Goal: Check status: Check status

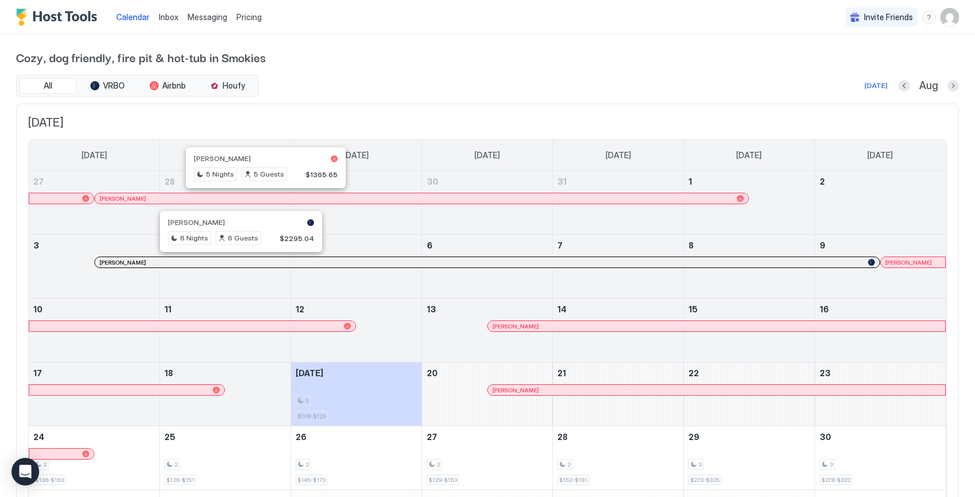
click at [236, 265] on div at bounding box center [235, 262] width 9 height 9
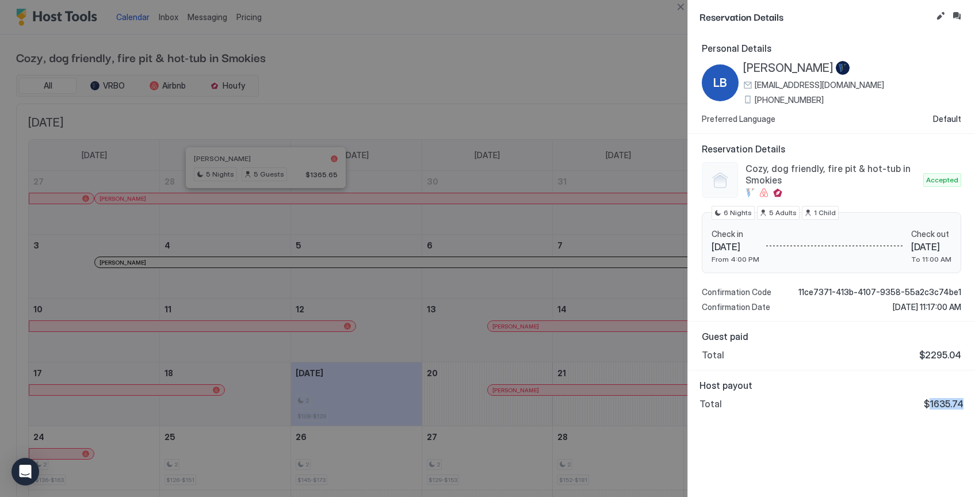
drag, startPoint x: 932, startPoint y: 403, endPoint x: 965, endPoint y: 405, distance: 32.8
click at [965, 405] on div "Host payout Total $1635.74" at bounding box center [831, 395] width 287 height 48
copy span "1635.74"
click at [796, 392] on div "Host payout Total $1635.74" at bounding box center [832, 395] width 264 height 30
click at [666, 16] on div at bounding box center [487, 248] width 975 height 497
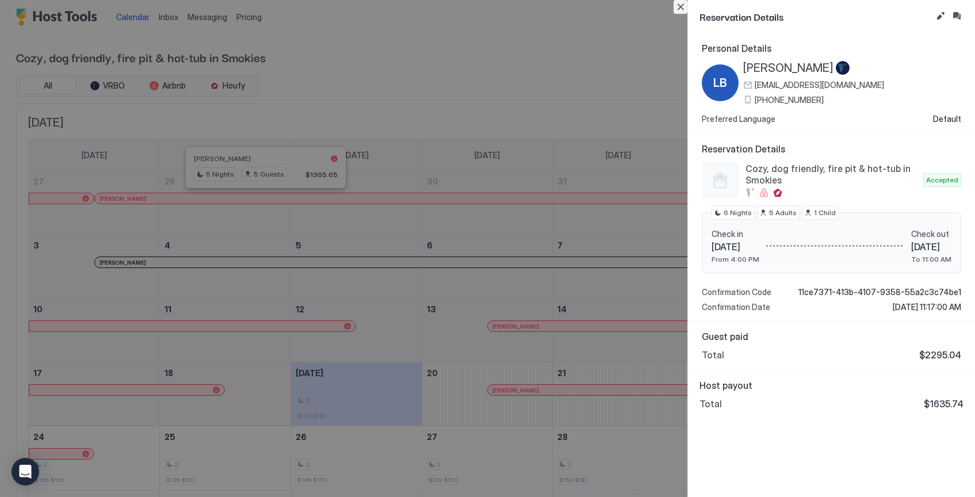
click at [677, 7] on button "Close" at bounding box center [681, 7] width 14 height 14
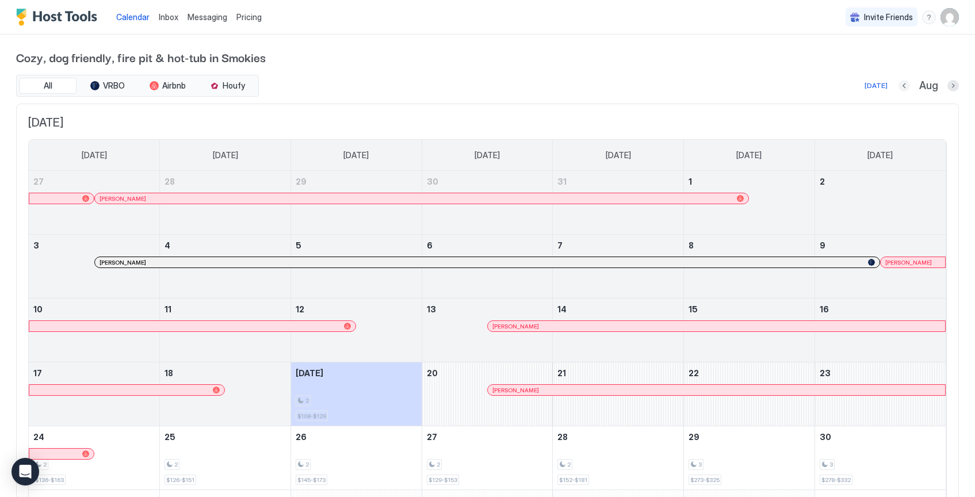
click at [902, 87] on button "Previous month" at bounding box center [905, 86] width 12 height 12
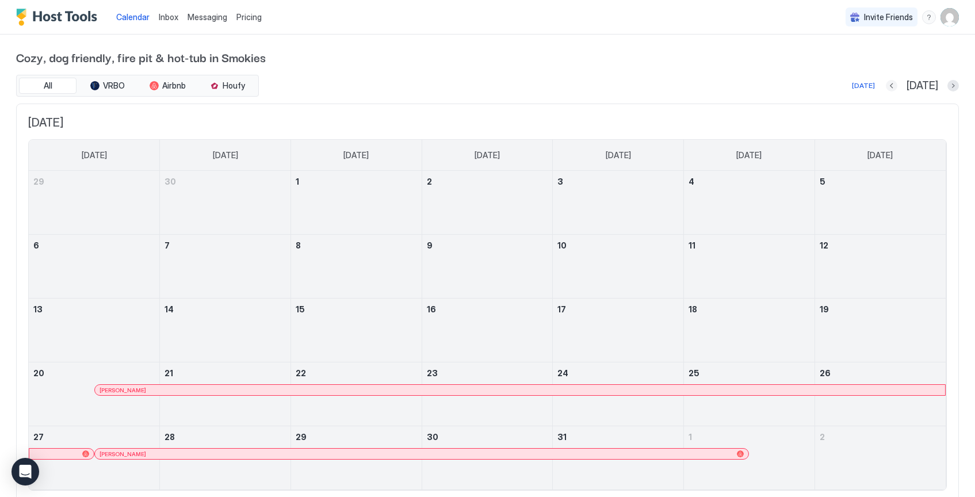
click at [898, 85] on button "Previous month" at bounding box center [892, 86] width 12 height 12
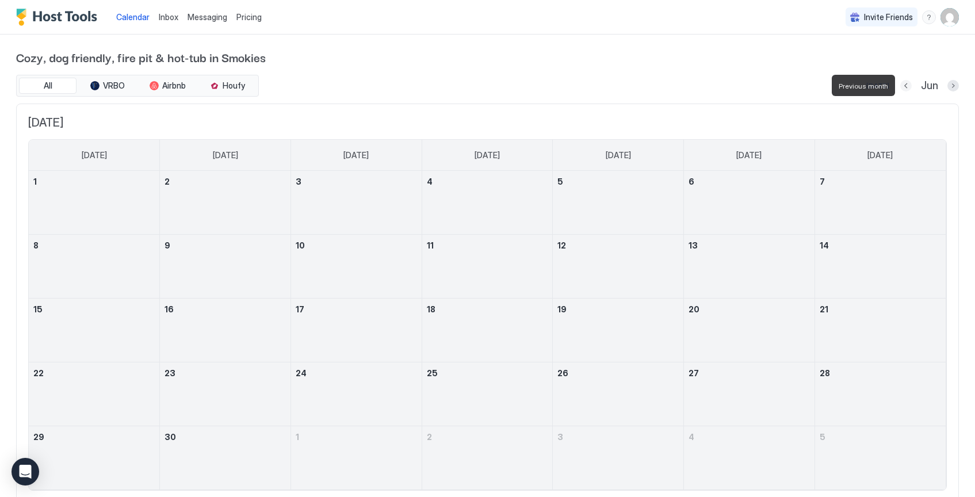
click at [911, 85] on button "Previous month" at bounding box center [907, 86] width 12 height 12
click at [911, 85] on div "May" at bounding box center [928, 85] width 61 height 13
click at [908, 86] on button "Previous month" at bounding box center [904, 86] width 12 height 12
click at [905, 86] on button "Previous month" at bounding box center [908, 86] width 12 height 12
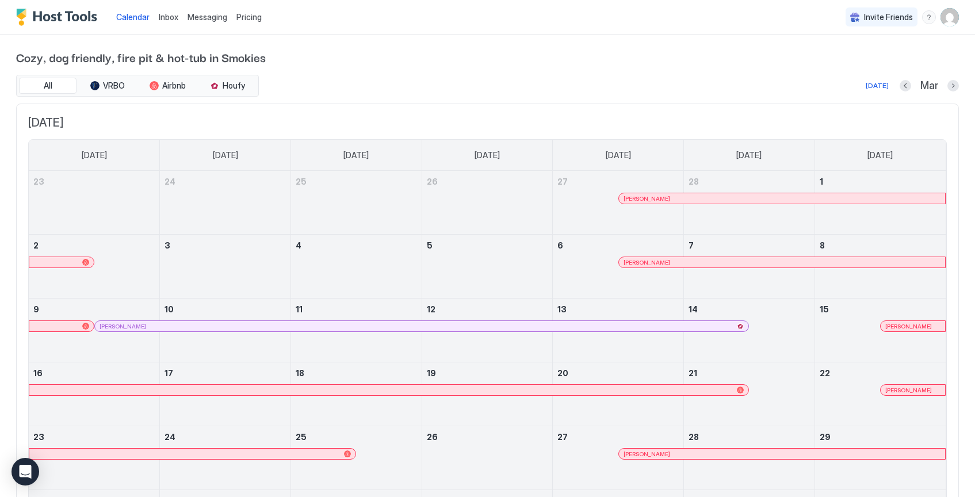
click at [590, 325] on div at bounding box center [590, 326] width 9 height 9
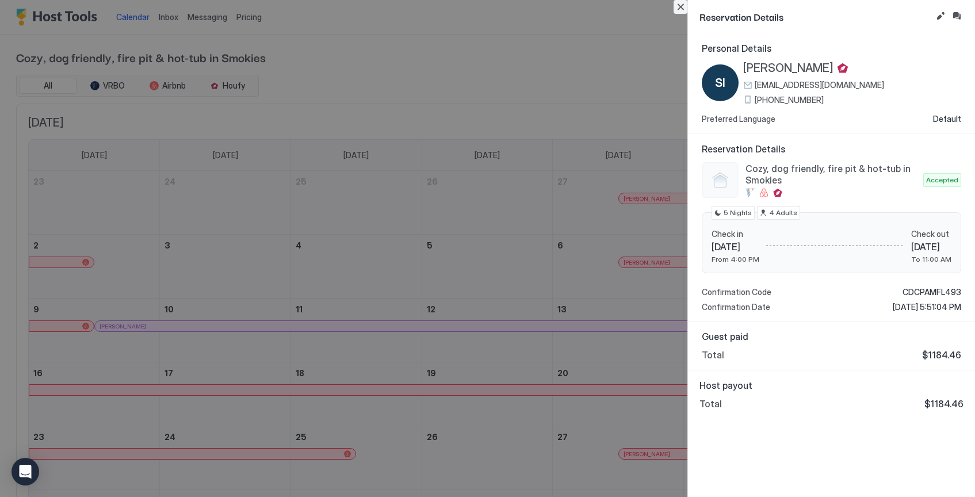
click at [679, 6] on button "Close" at bounding box center [681, 7] width 14 height 14
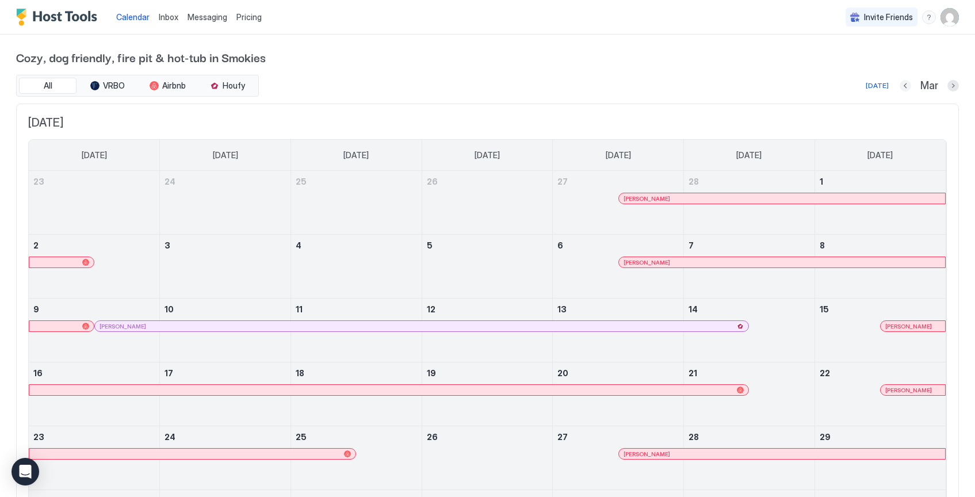
click at [902, 88] on button "Previous month" at bounding box center [906, 86] width 12 height 12
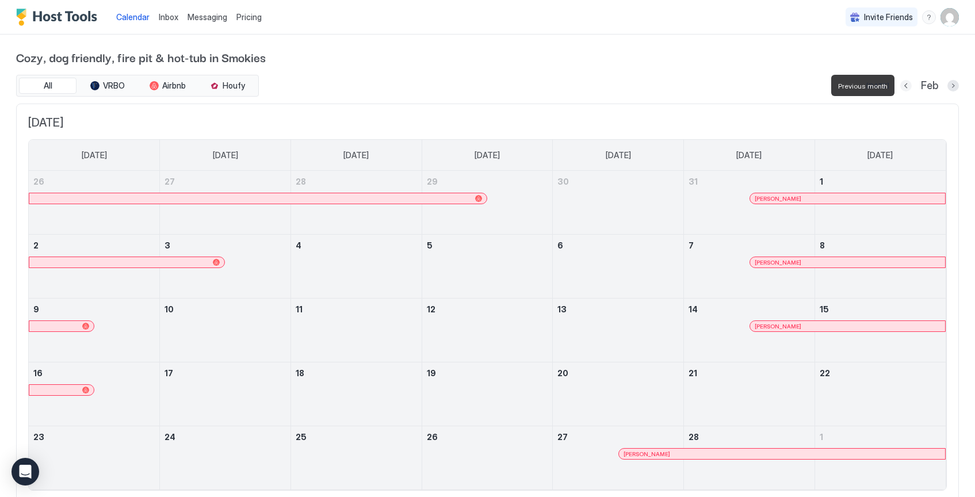
click at [903, 87] on button "Previous month" at bounding box center [907, 86] width 12 height 12
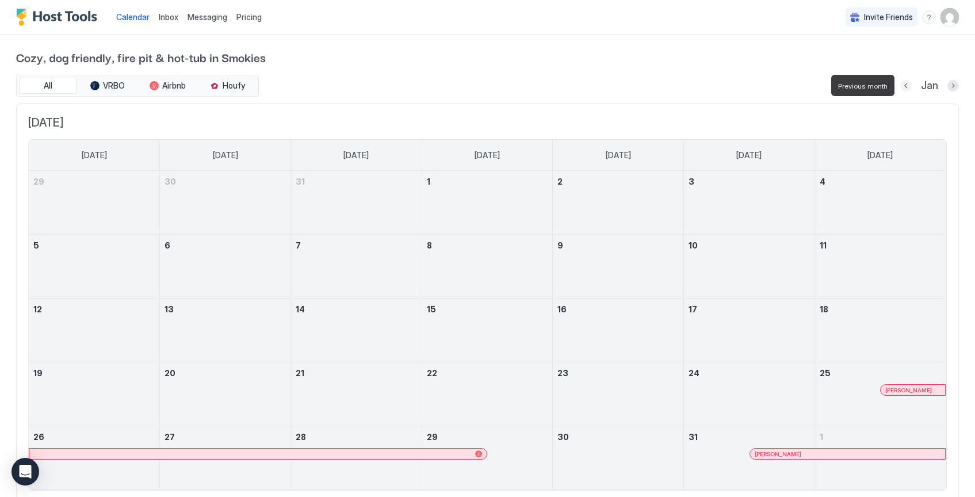
scroll to position [7, 0]
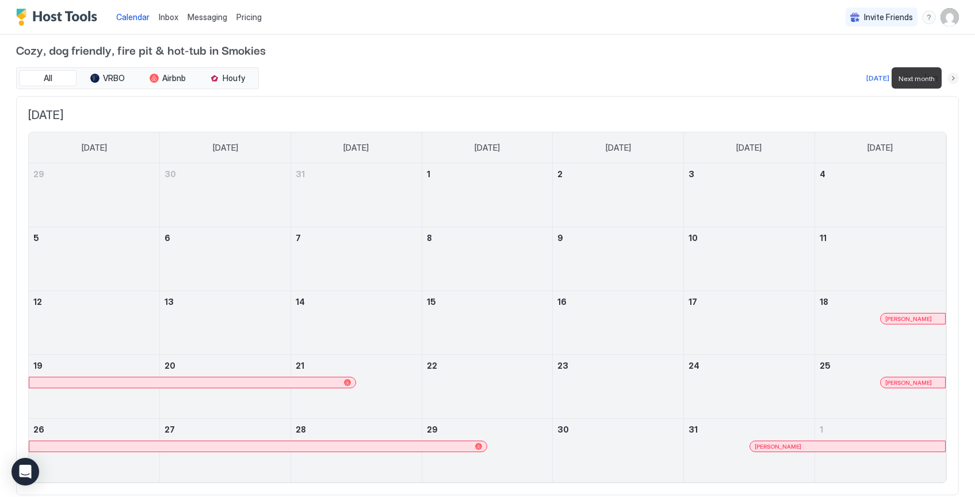
click at [952, 80] on button "Next month" at bounding box center [954, 79] width 12 height 12
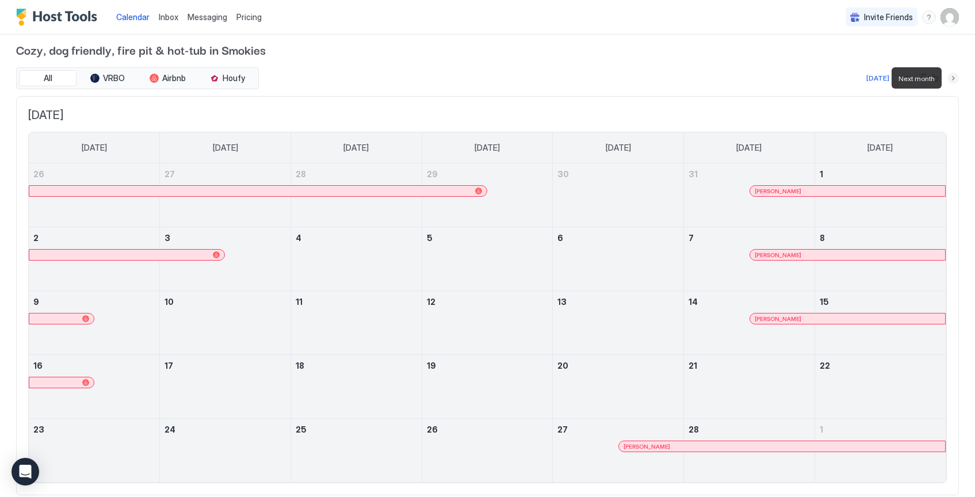
scroll to position [0, 0]
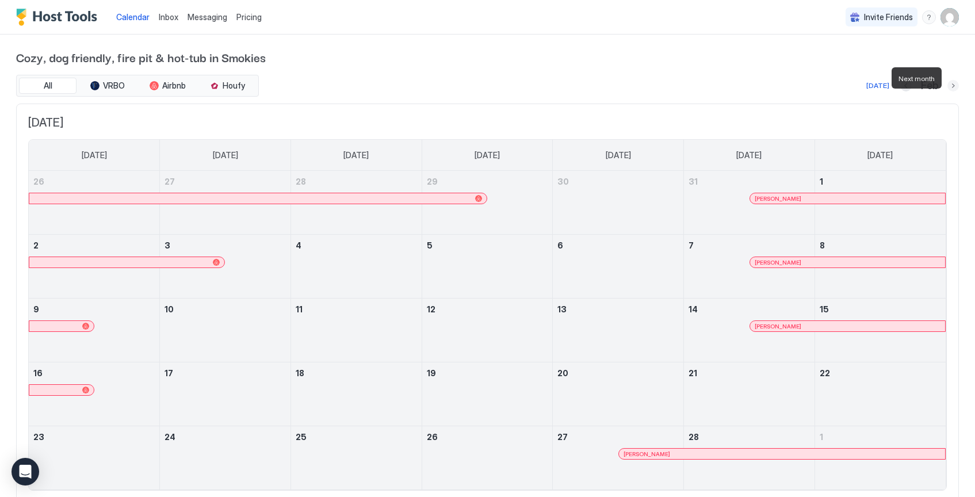
click at [952, 80] on button "Next month" at bounding box center [954, 86] width 12 height 12
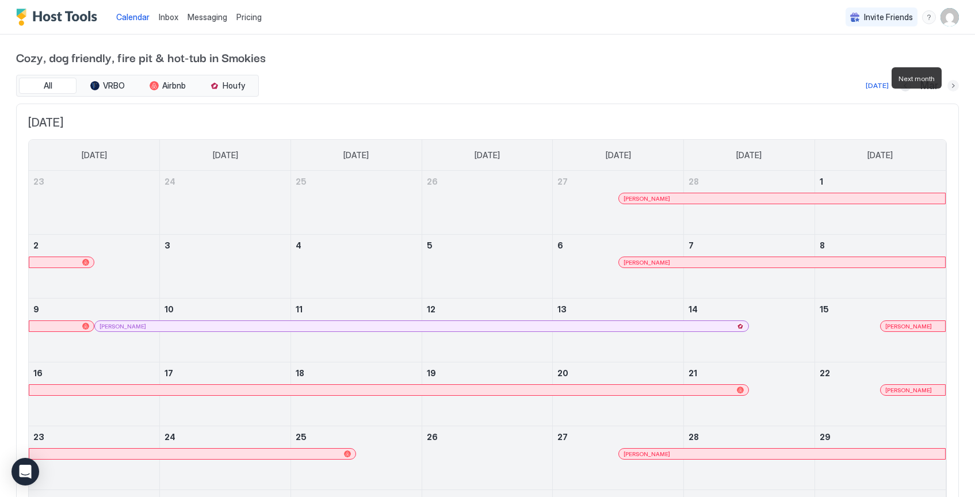
click at [952, 80] on button "Next month" at bounding box center [954, 86] width 12 height 12
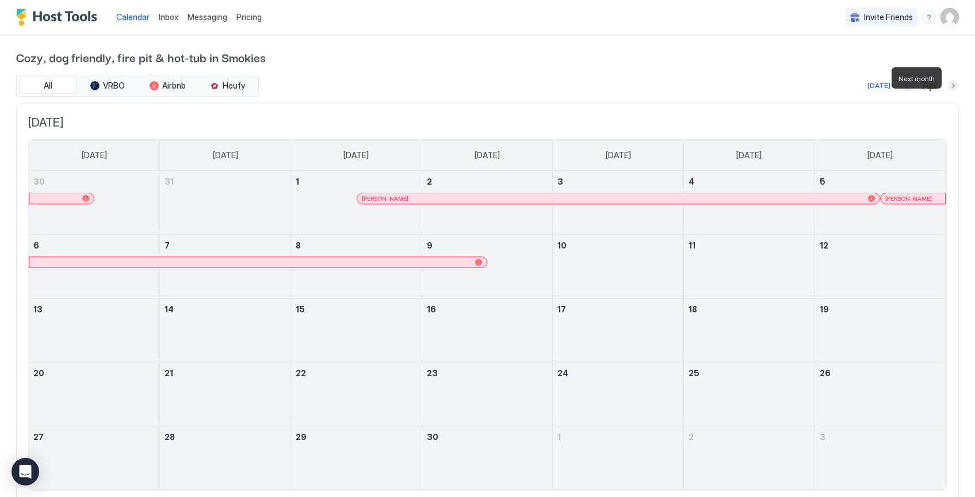
click at [952, 80] on button "Next month" at bounding box center [954, 86] width 12 height 12
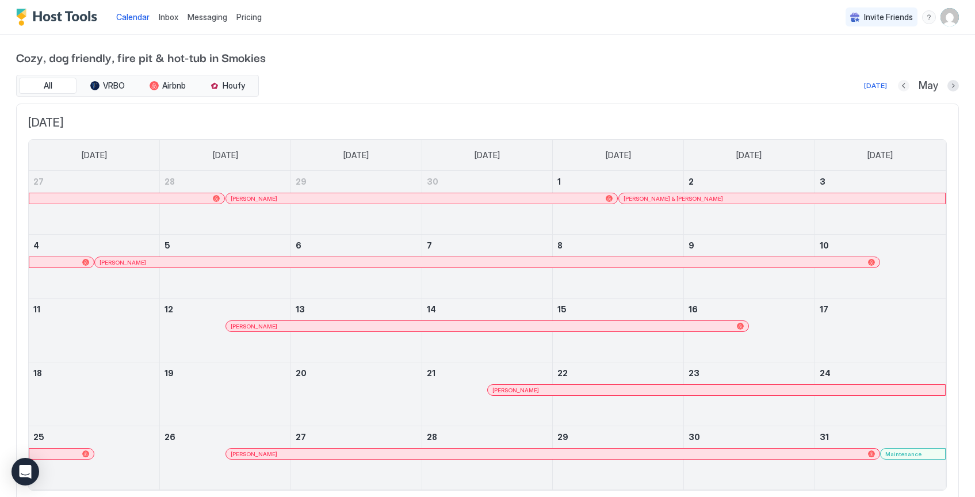
click at [902, 86] on button "Previous month" at bounding box center [904, 86] width 12 height 12
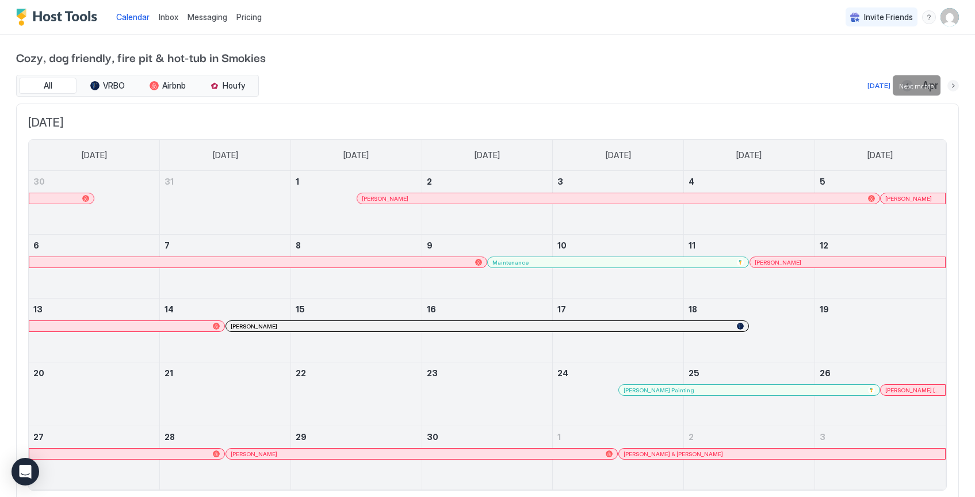
click at [953, 87] on button "Next month" at bounding box center [954, 86] width 12 height 12
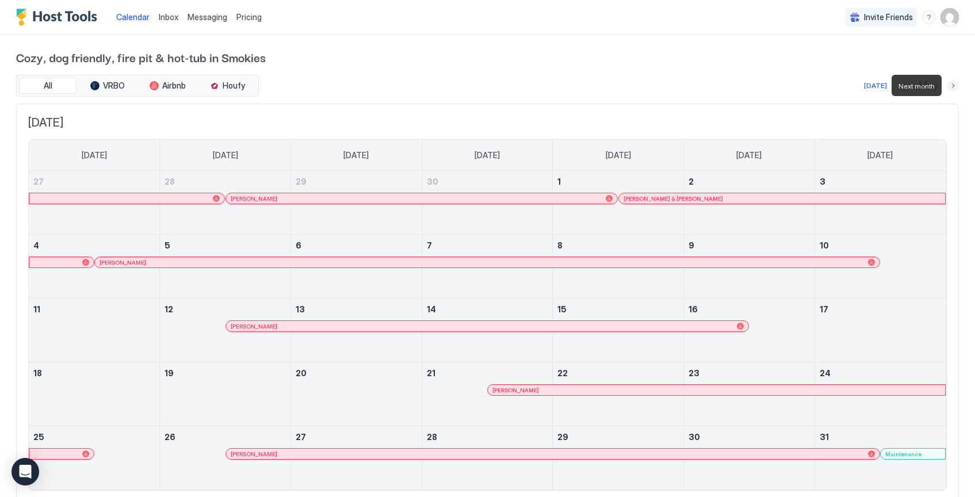
click at [953, 87] on button "Next month" at bounding box center [954, 86] width 12 height 12
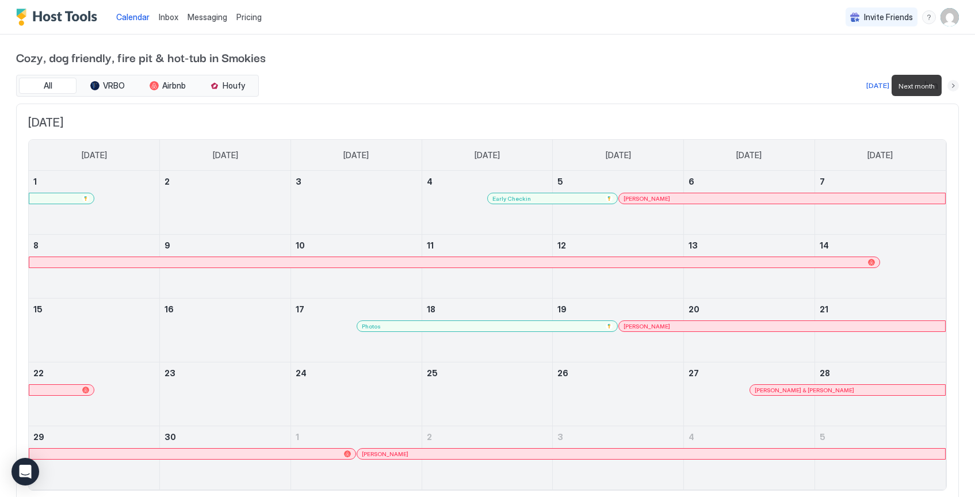
click at [953, 87] on button "Next month" at bounding box center [954, 86] width 12 height 12
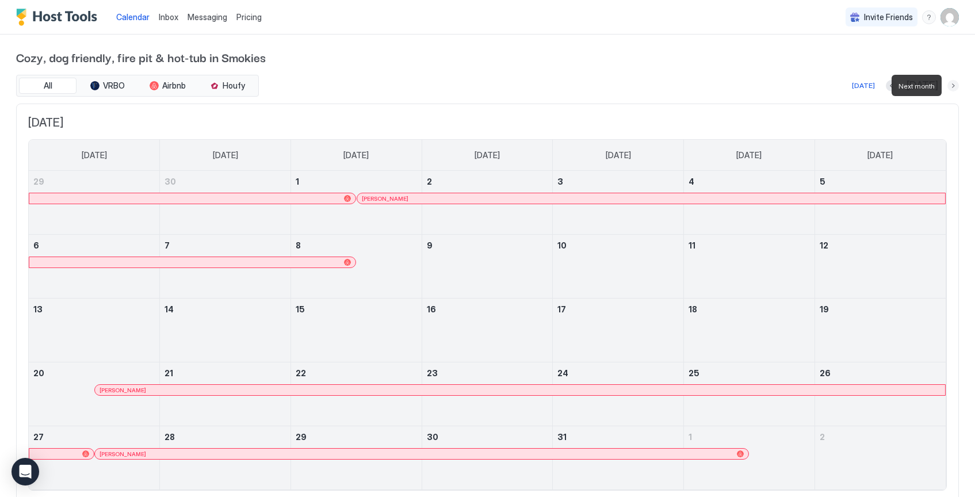
click at [953, 87] on button "Next month" at bounding box center [954, 86] width 12 height 12
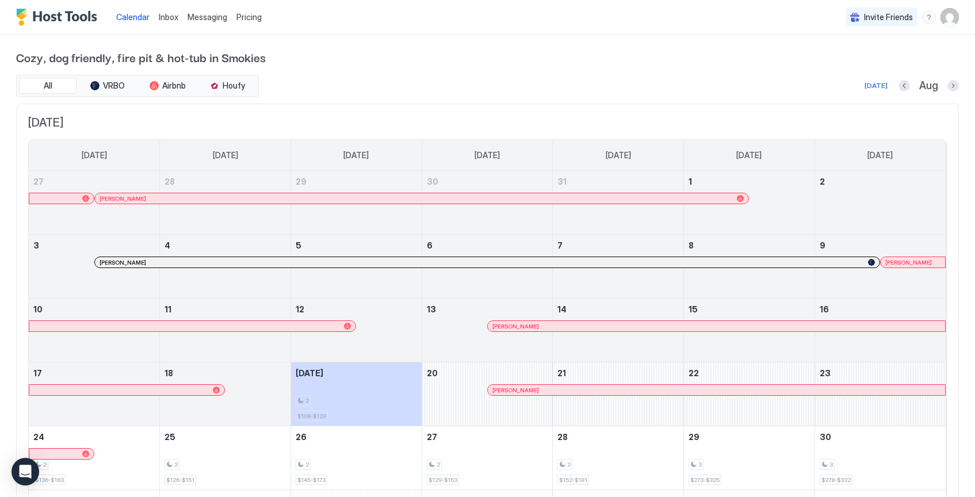
click at [464, 264] on div at bounding box center [464, 262] width 9 height 9
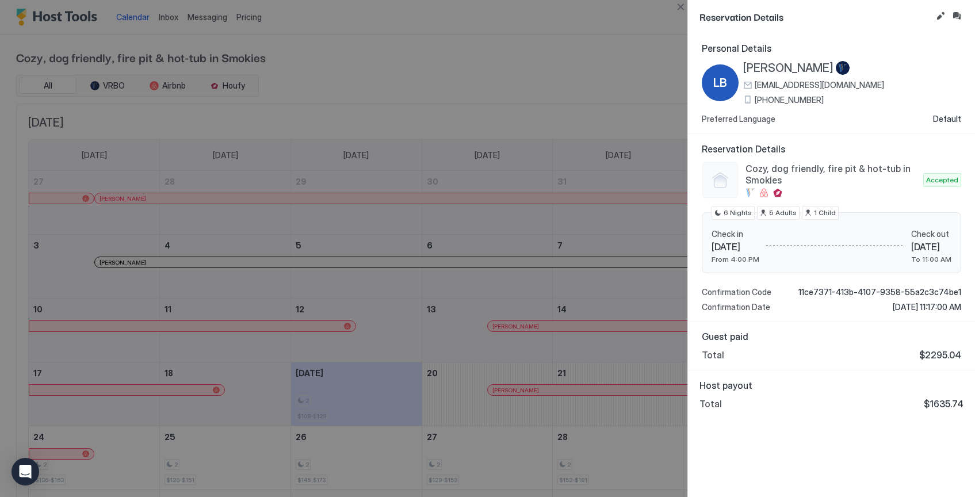
click at [625, 58] on div at bounding box center [487, 248] width 975 height 497
click at [679, 7] on button "Close" at bounding box center [681, 7] width 14 height 14
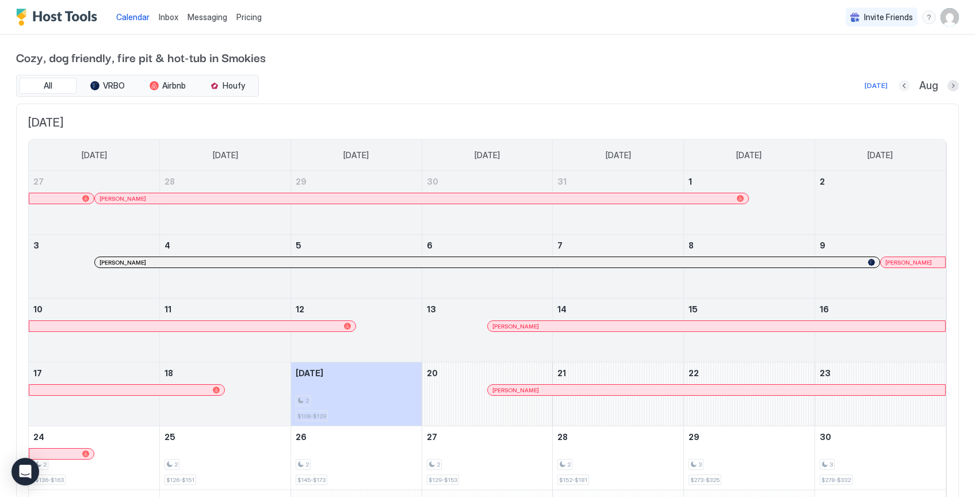
click at [902, 87] on button "Previous month" at bounding box center [905, 86] width 12 height 12
click at [902, 87] on div "Today Aug" at bounding box center [610, 86] width 698 height 14
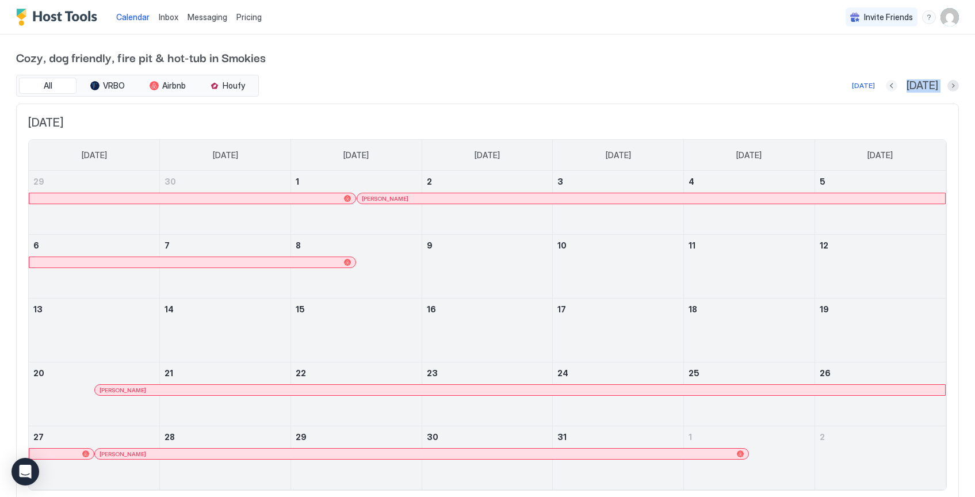
click at [898, 87] on button "Previous month" at bounding box center [892, 86] width 12 height 12
click at [898, 86] on button "Previous month" at bounding box center [892, 86] width 12 height 12
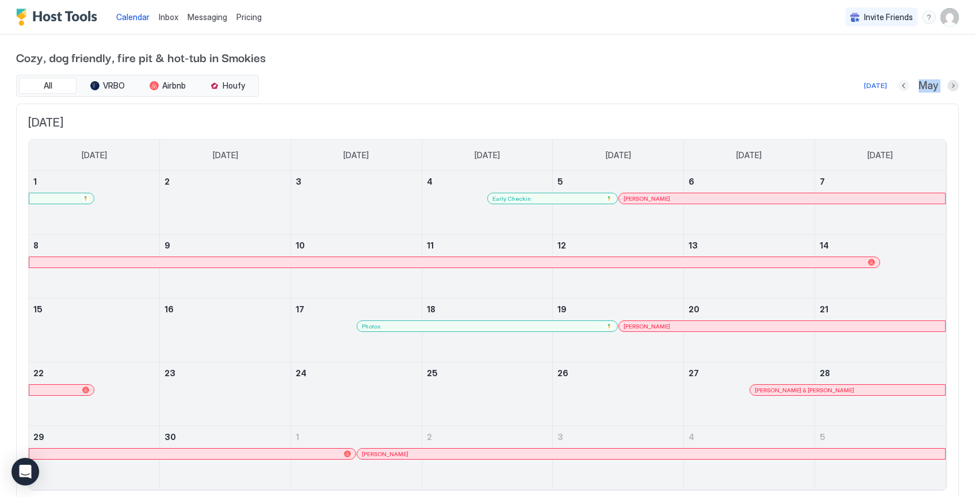
click at [906, 86] on button "Previous month" at bounding box center [904, 86] width 12 height 12
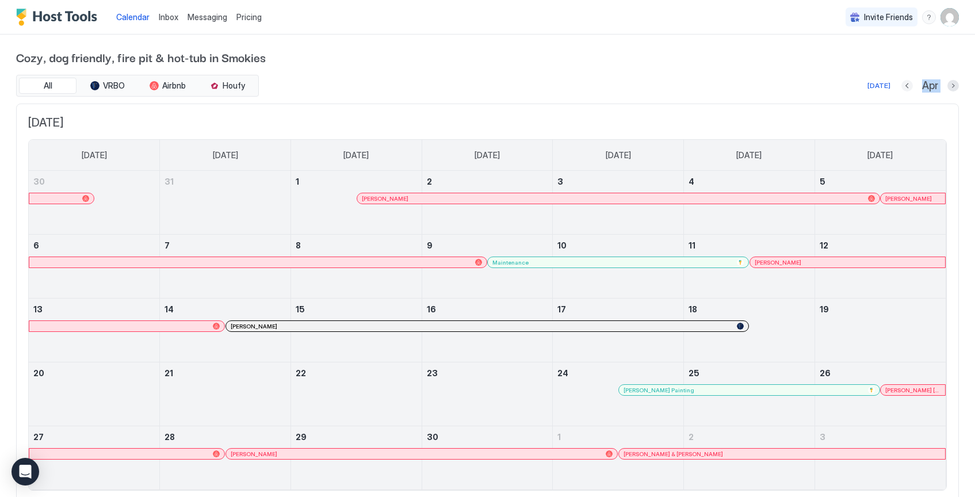
click at [906, 86] on button "Previous month" at bounding box center [908, 86] width 12 height 12
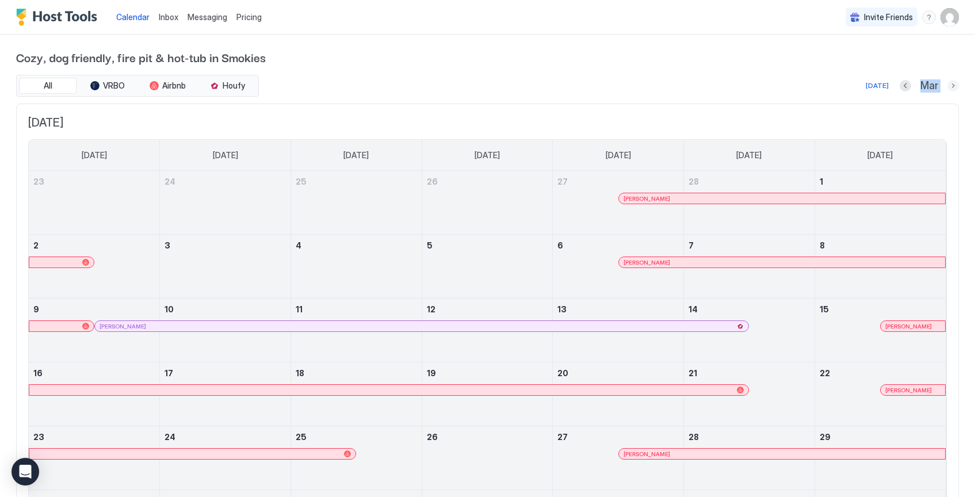
click at [955, 86] on button "Next month" at bounding box center [954, 86] width 12 height 12
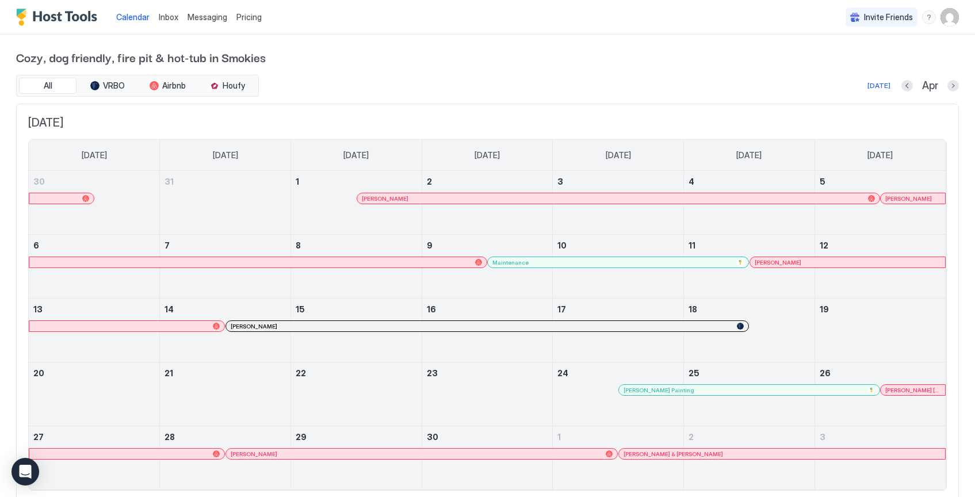
click at [560, 323] on div at bounding box center [560, 326] width 9 height 9
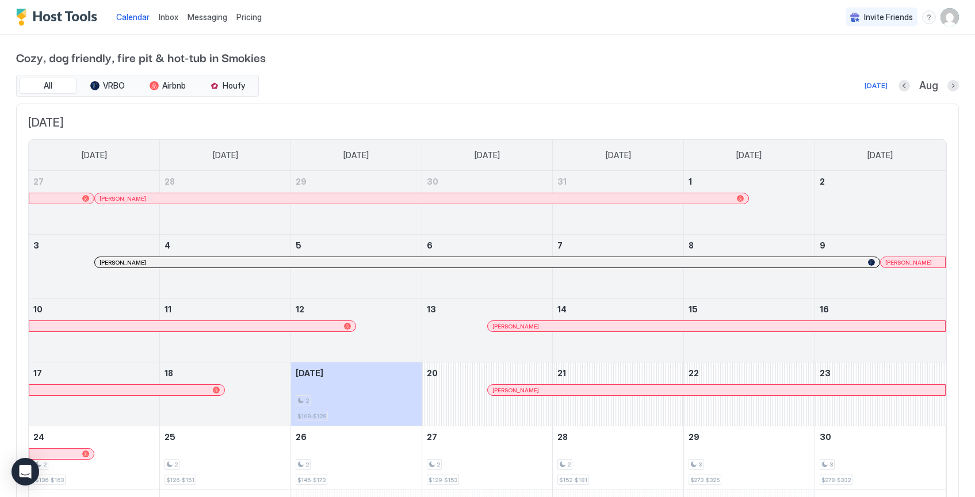
click at [260, 262] on div at bounding box center [261, 262] width 9 height 9
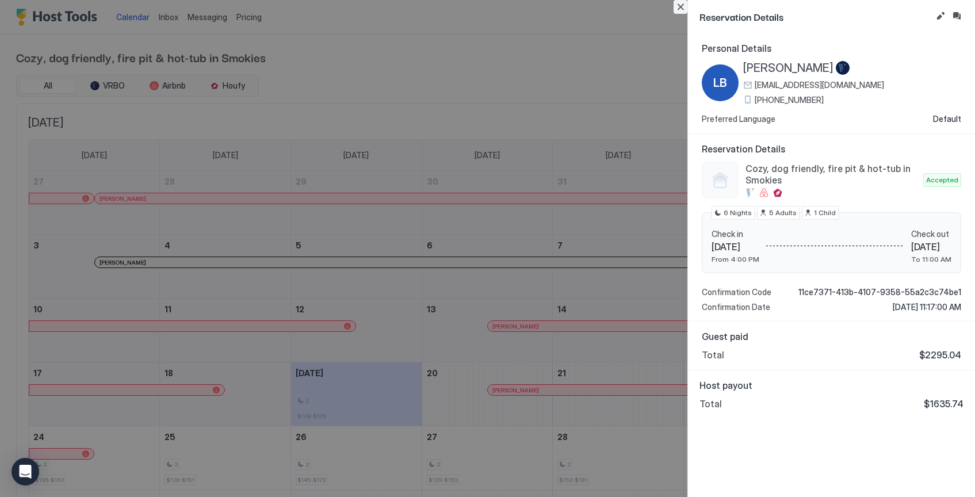
click at [682, 8] on button "Close" at bounding box center [681, 7] width 14 height 14
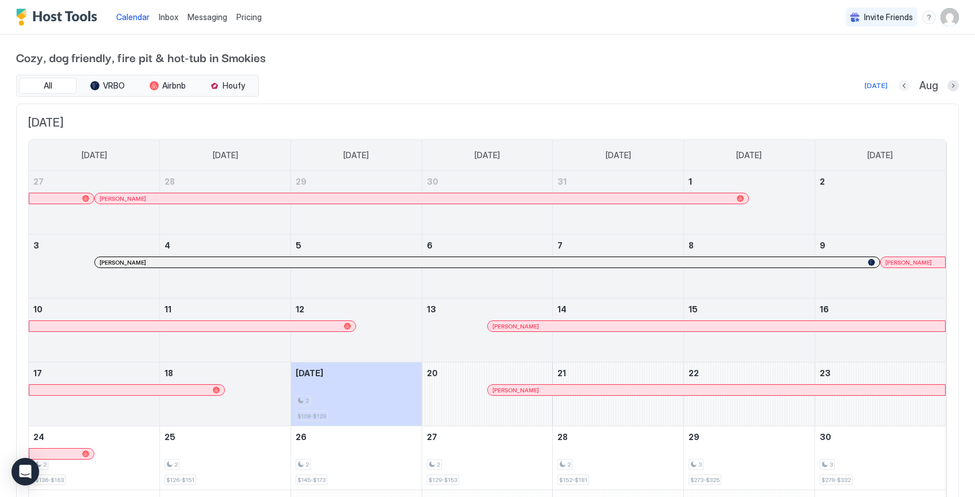
click at [903, 83] on button "Previous month" at bounding box center [905, 86] width 12 height 12
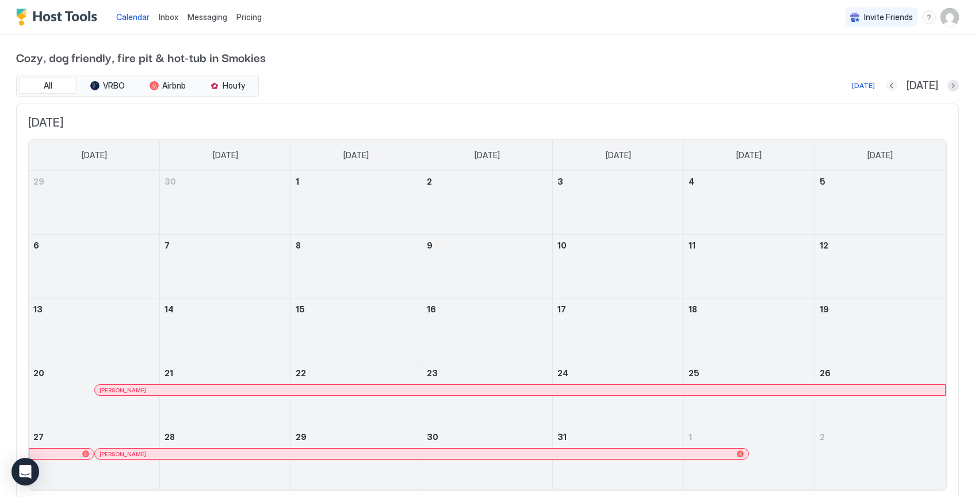
click at [898, 85] on button "Previous month" at bounding box center [892, 86] width 12 height 12
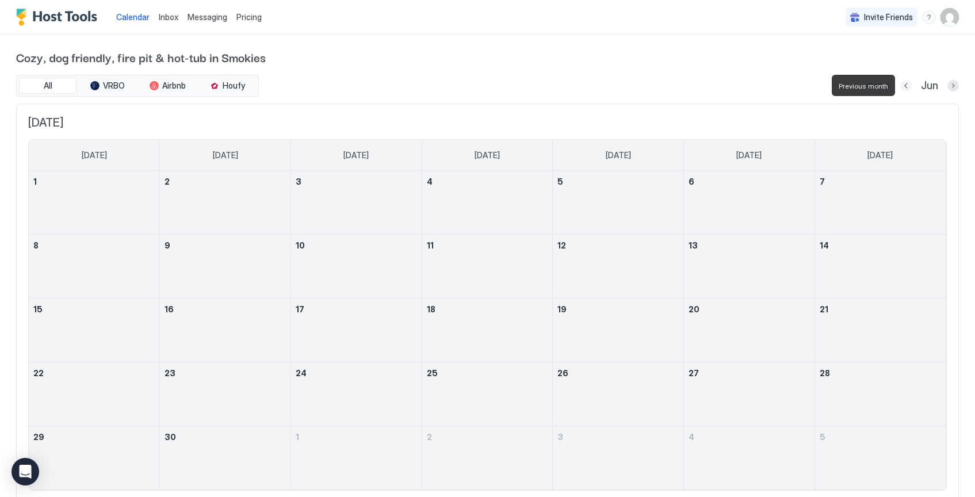
click at [905, 86] on button "Previous month" at bounding box center [907, 86] width 12 height 12
click at [906, 87] on button "Previous month" at bounding box center [904, 86] width 12 height 12
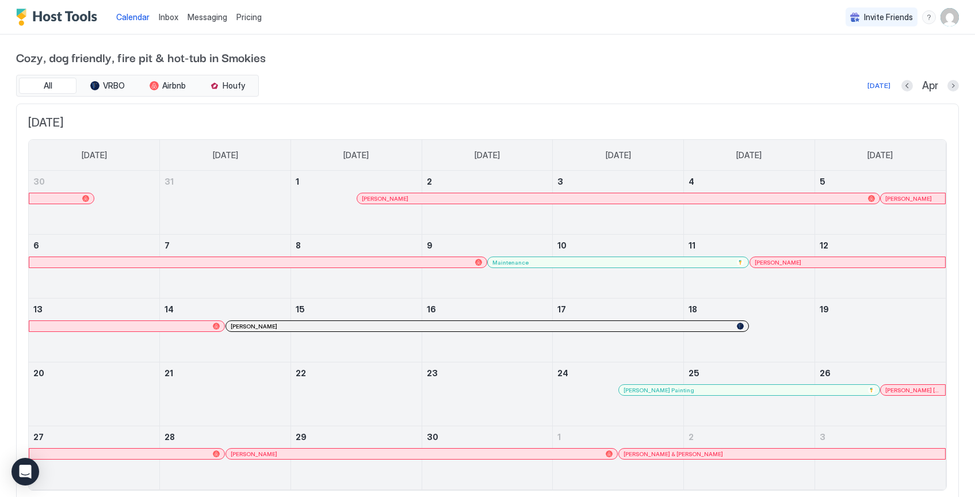
click at [471, 326] on div at bounding box center [471, 326] width 9 height 9
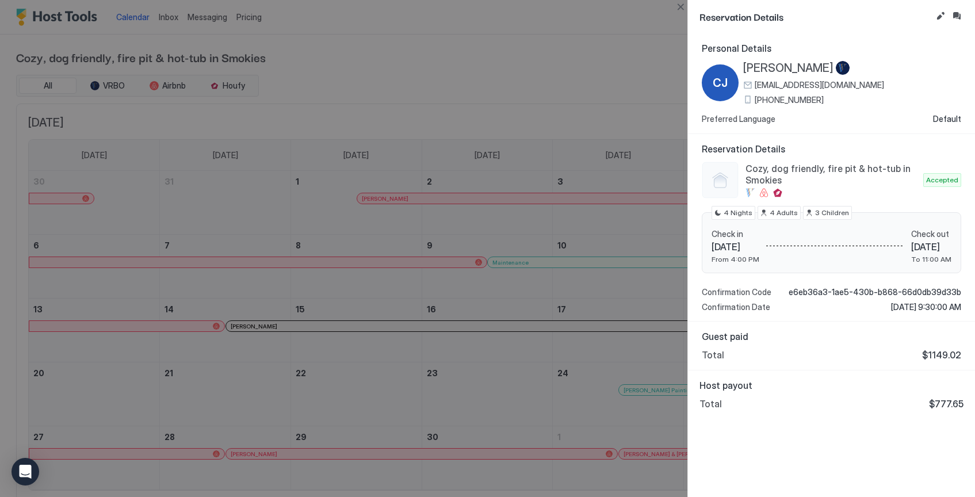
click at [680, 9] on button "Close" at bounding box center [681, 7] width 14 height 14
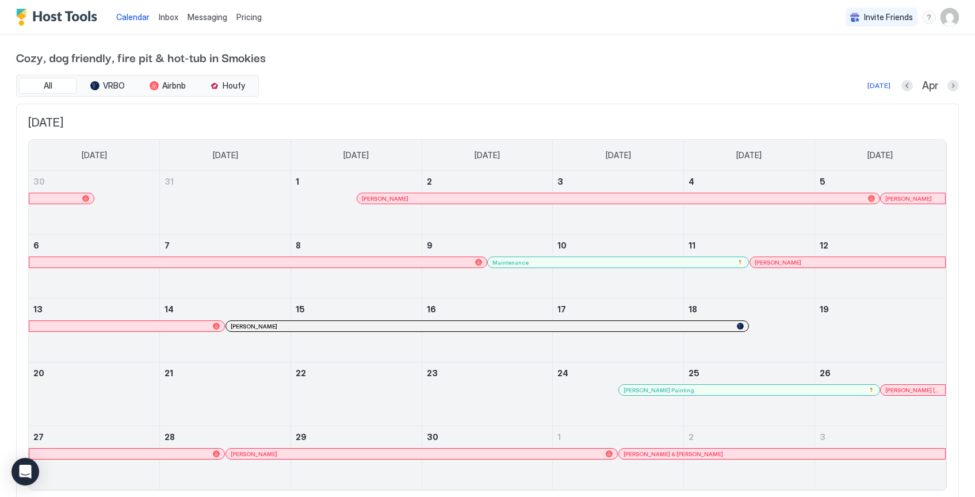
drag, startPoint x: 910, startPoint y: 89, endPoint x: 893, endPoint y: 84, distance: 17.3
click at [909, 89] on button "Previous month" at bounding box center [908, 86] width 12 height 12
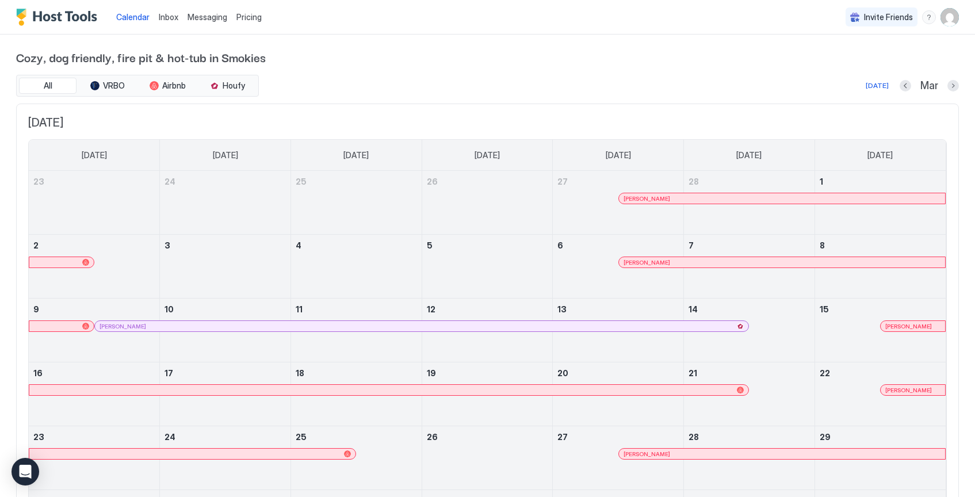
click at [320, 325] on div at bounding box center [319, 326] width 9 height 9
